Goal: Transaction & Acquisition: Purchase product/service

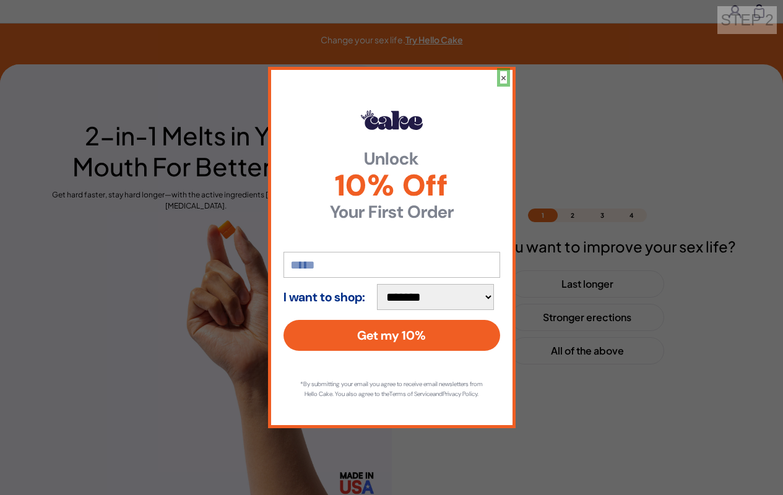
click at [503, 72] on button "×" at bounding box center [503, 77] width 7 height 12
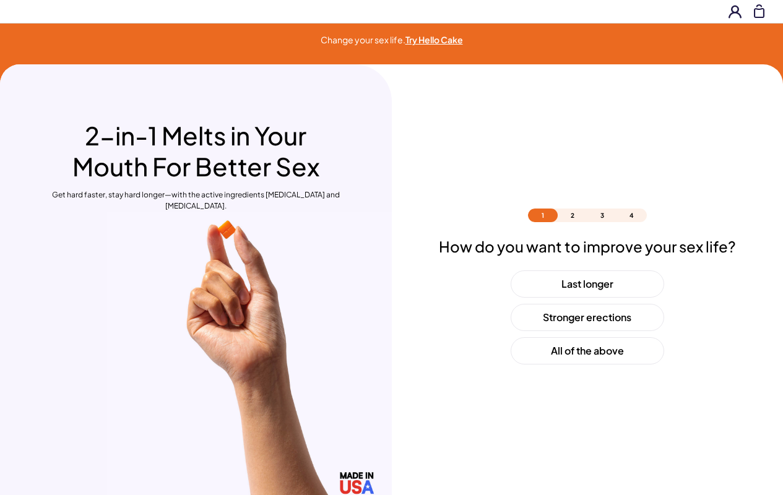
scroll to position [37, 0]
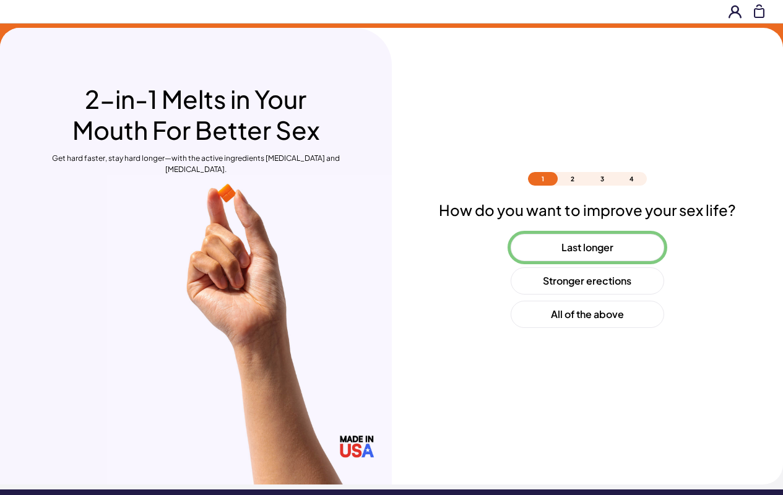
click at [587, 248] on button "Last longer" at bounding box center [588, 247] width 154 height 27
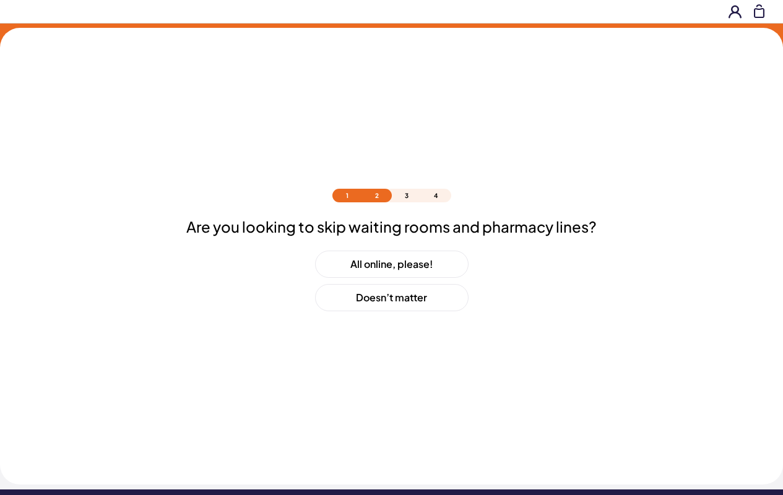
scroll to position [53, 0]
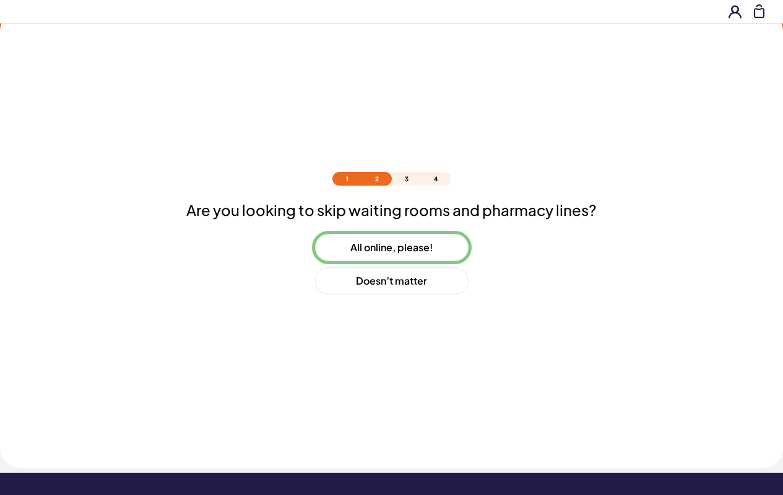
click at [391, 248] on button "All online, please!" at bounding box center [392, 247] width 154 height 27
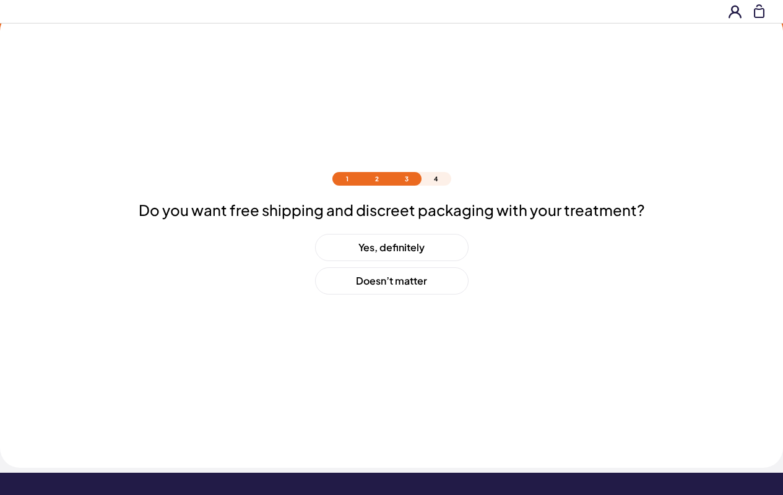
scroll to position [87, 0]
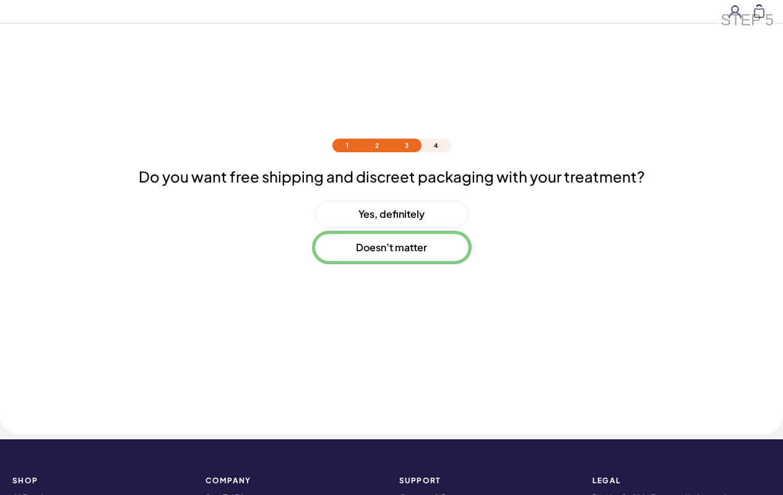
click at [391, 248] on button "Doesn’t matter" at bounding box center [392, 247] width 154 height 27
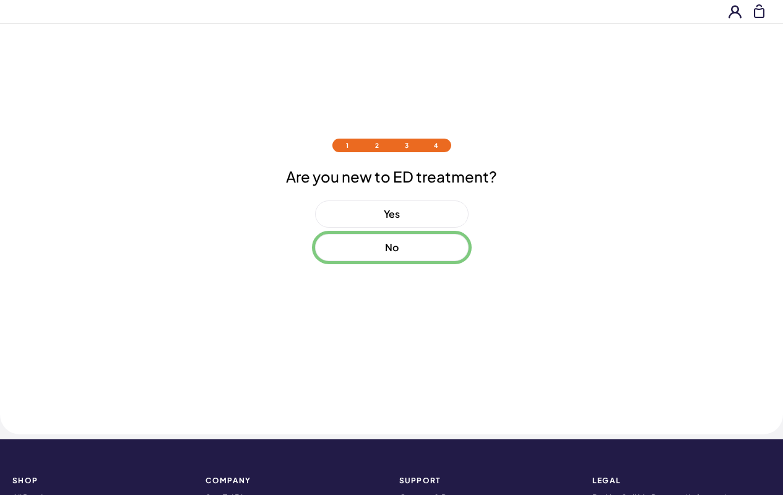
click at [391, 248] on button "No" at bounding box center [392, 247] width 154 height 27
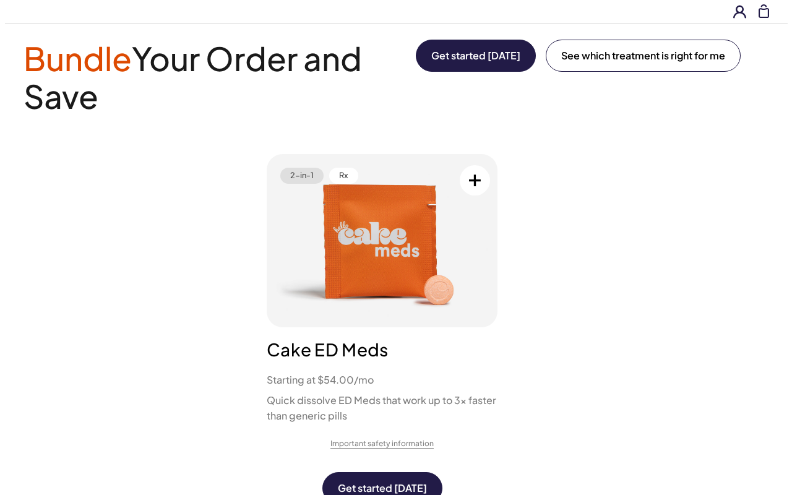
scroll to position [0, 0]
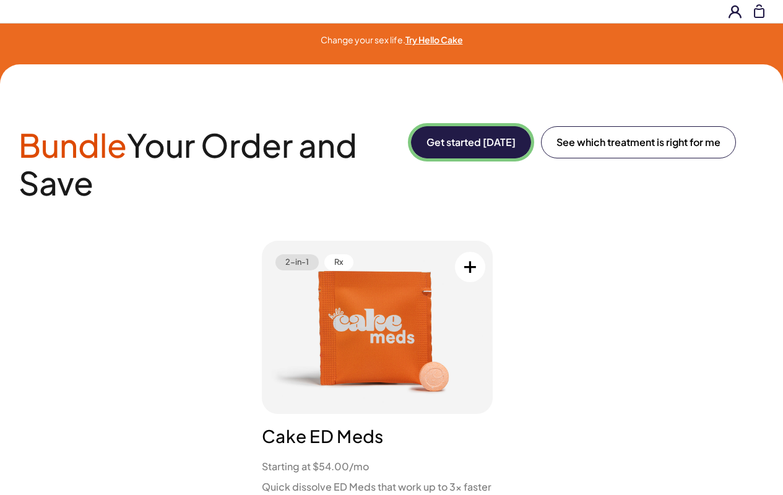
click at [469, 142] on button "Get started [DATE]" at bounding box center [471, 142] width 120 height 32
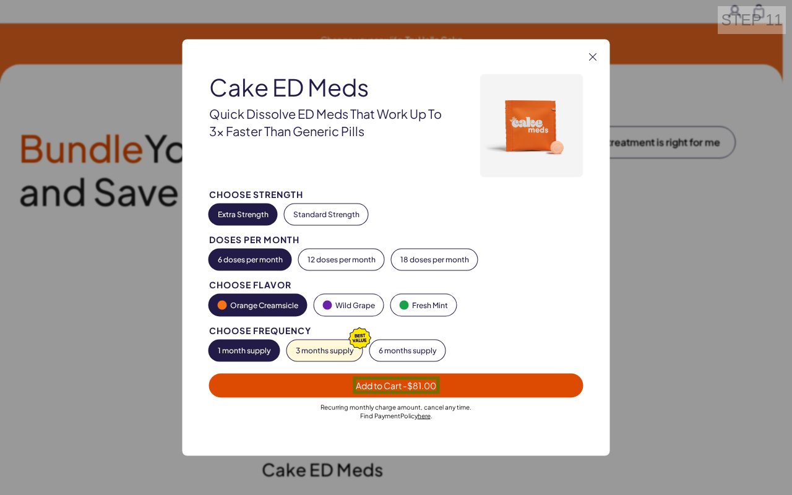
click at [396, 385] on span "Add to Cart - $81.00" at bounding box center [396, 385] width 80 height 11
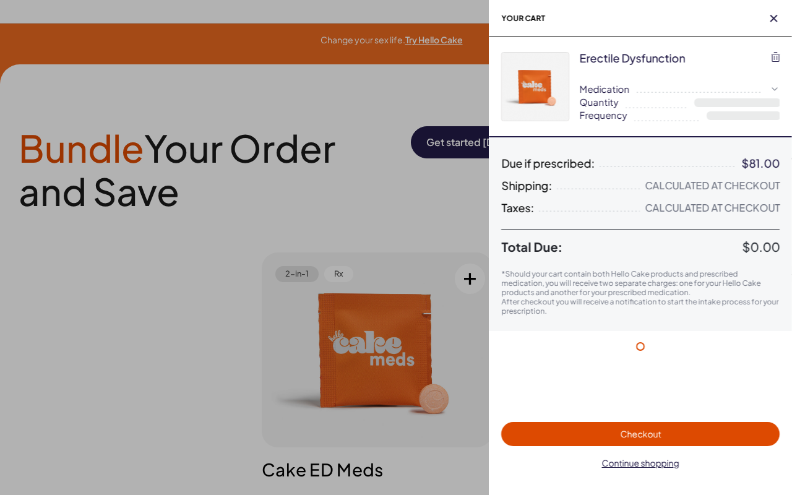
select select "*"
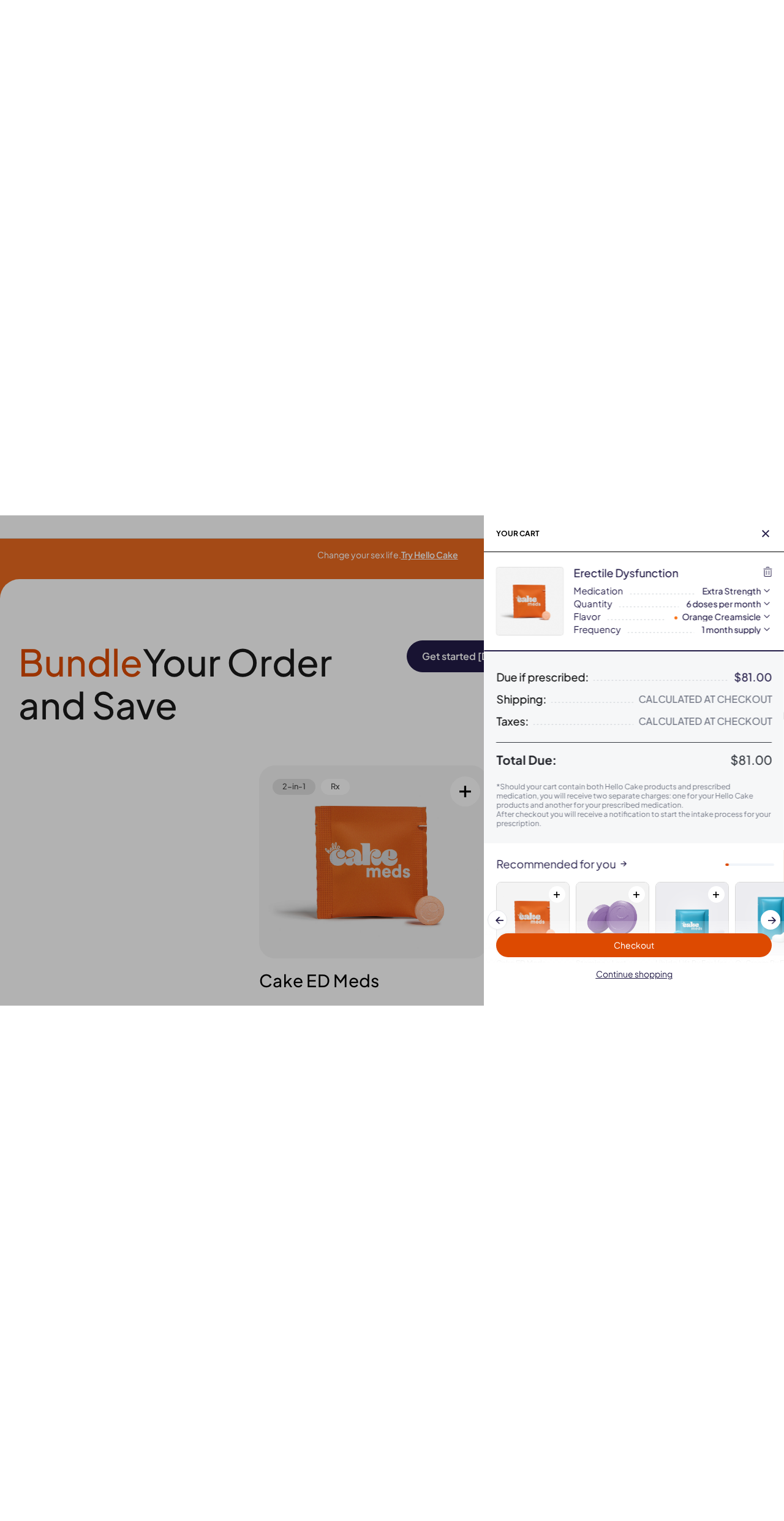
scroll to position [75, 0]
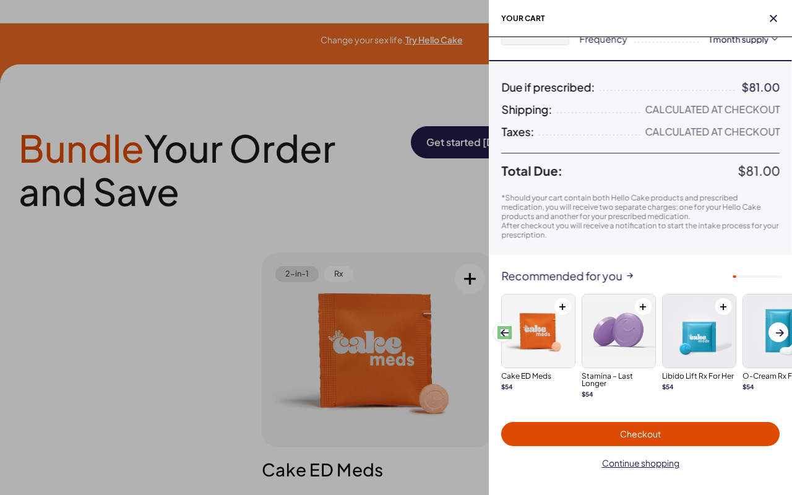
click at [504, 332] on span at bounding box center [505, 332] width 8 height 7
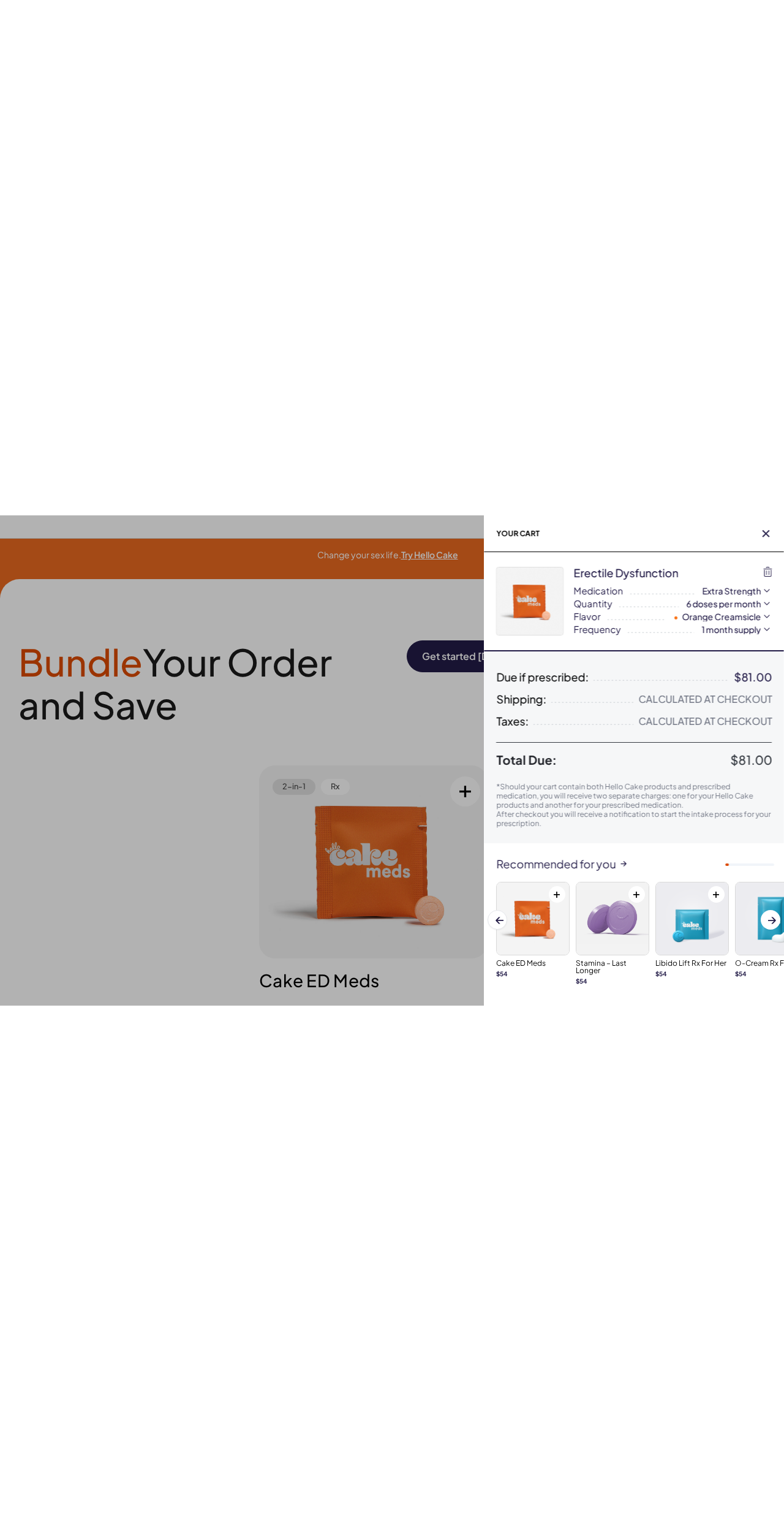
scroll to position [0, 0]
